Goal: Task Accomplishment & Management: Use online tool/utility

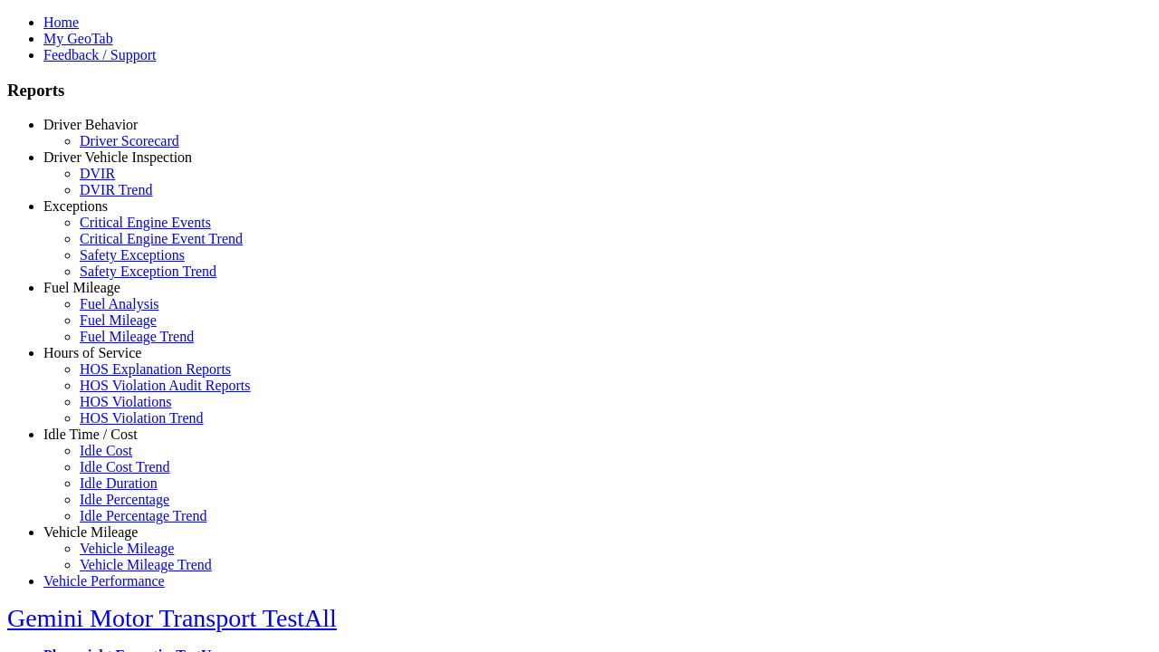
click at [104, 295] on link "Fuel Mileage" at bounding box center [81, 287] width 77 height 15
click at [118, 311] on link "Fuel Analysis" at bounding box center [120, 303] width 80 height 15
select select
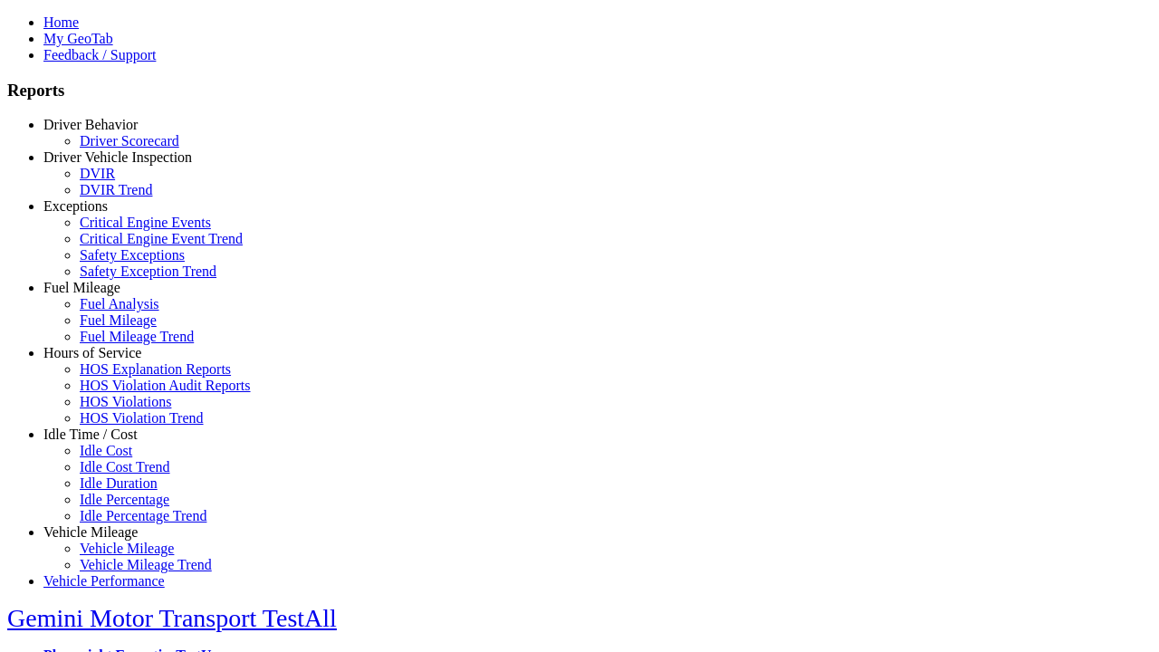
select select
